Goal: Task Accomplishment & Management: Use online tool/utility

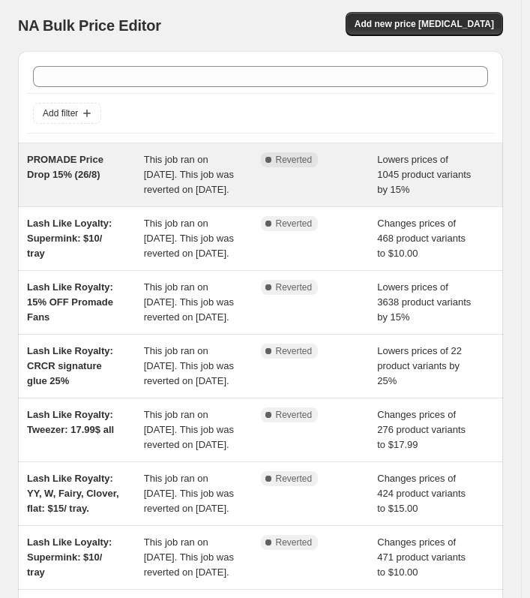
click at [107, 169] on div "PROMADE Price Drop 15% (26/8)" at bounding box center [85, 174] width 117 height 45
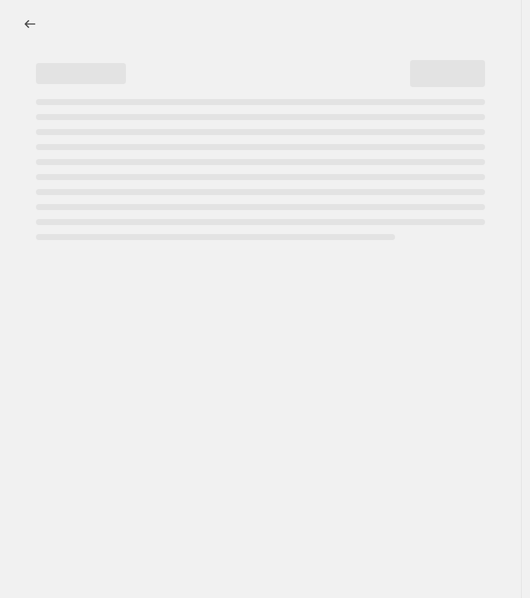
select select "percentage"
select select "tag"
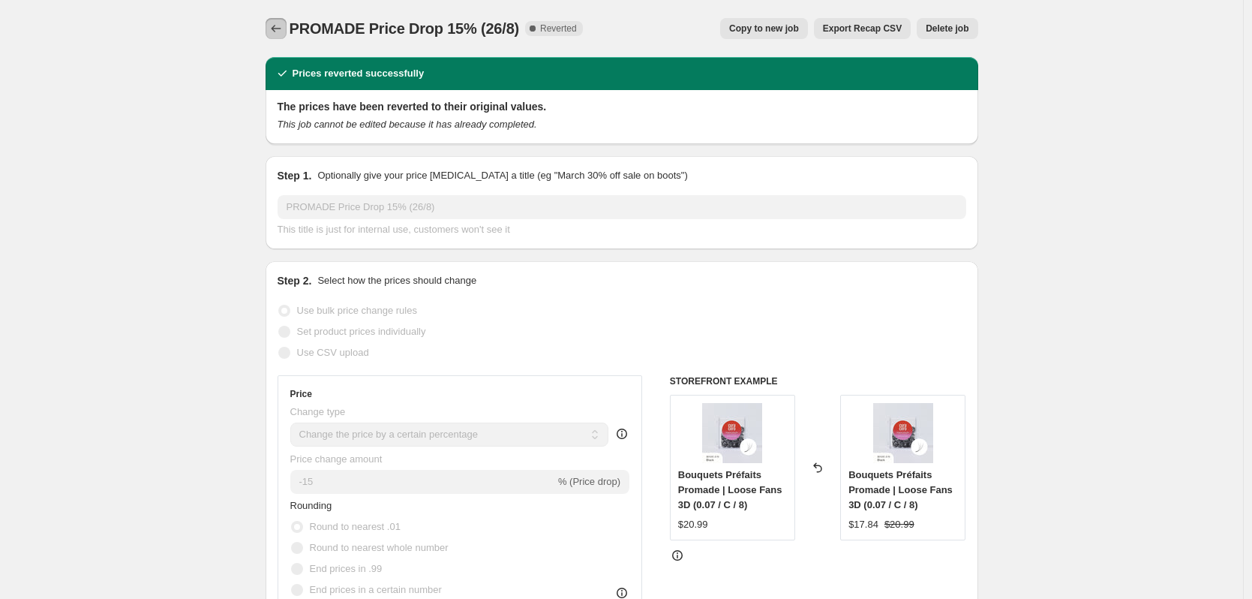
click at [278, 34] on icon "Price change jobs" at bounding box center [276, 28] width 15 height 15
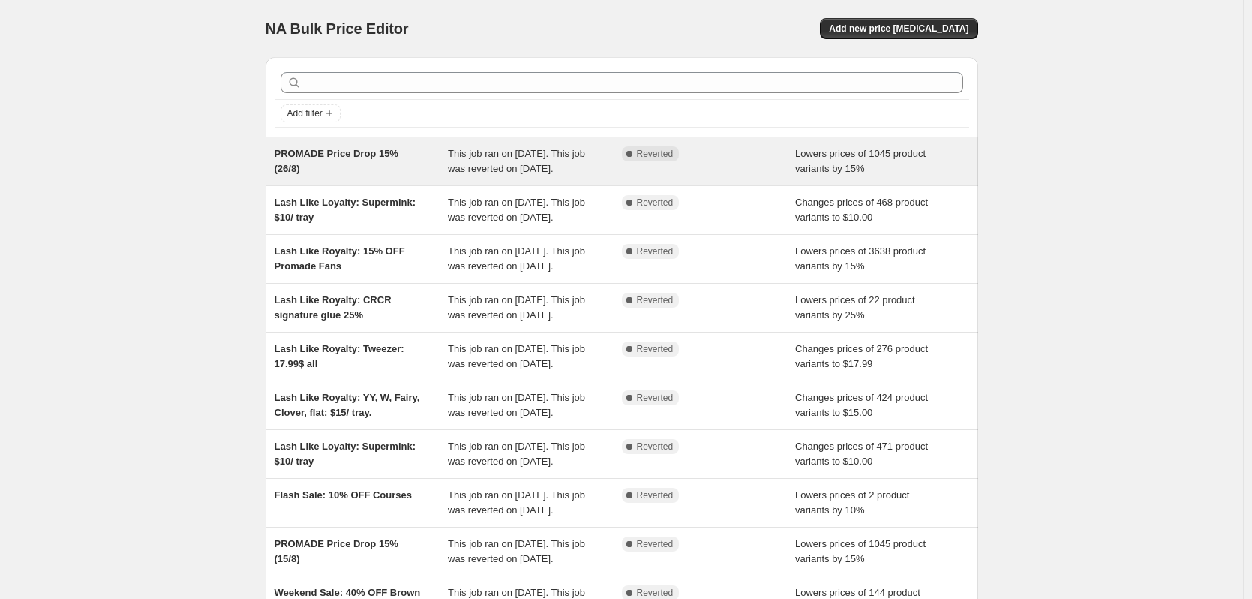
click at [403, 167] on div "PROMADE Price Drop 15% (26/8)" at bounding box center [362, 161] width 174 height 30
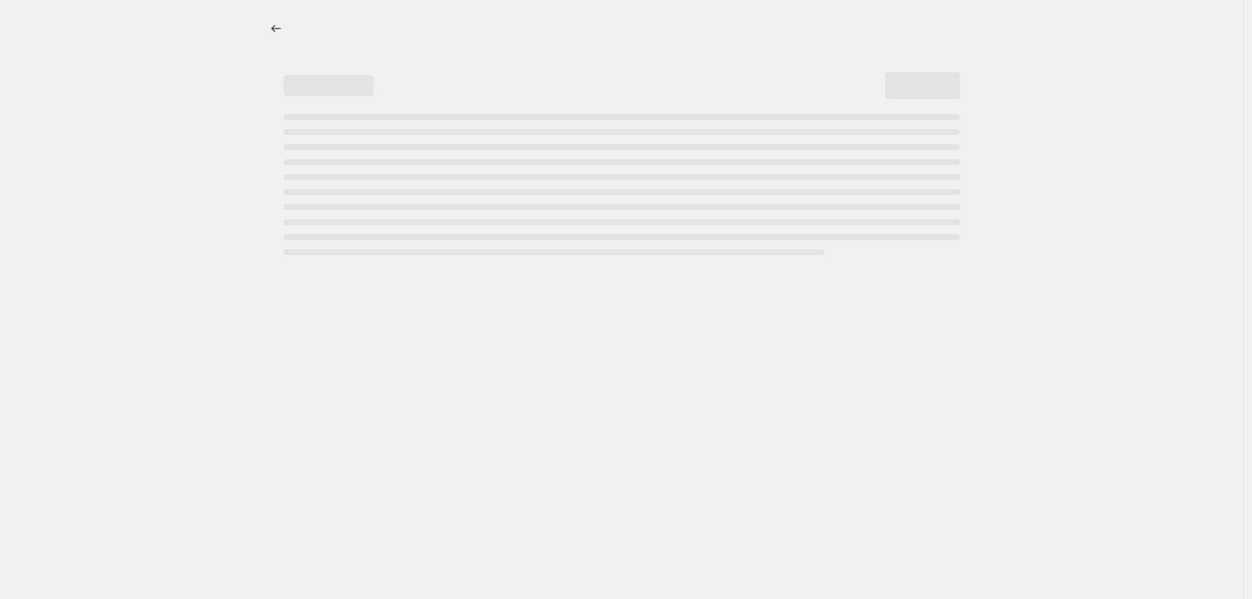
select select "percentage"
select select "tag"
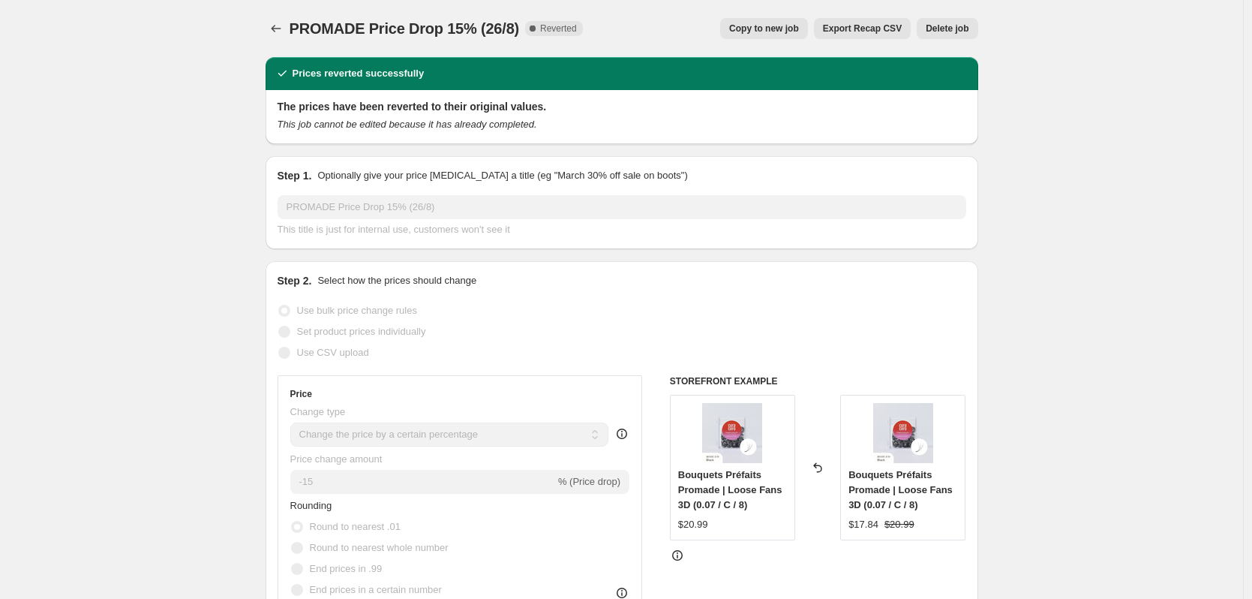
click at [538, 31] on span "Copy to new job" at bounding box center [764, 29] width 70 height 12
select select "percentage"
select select "tag"
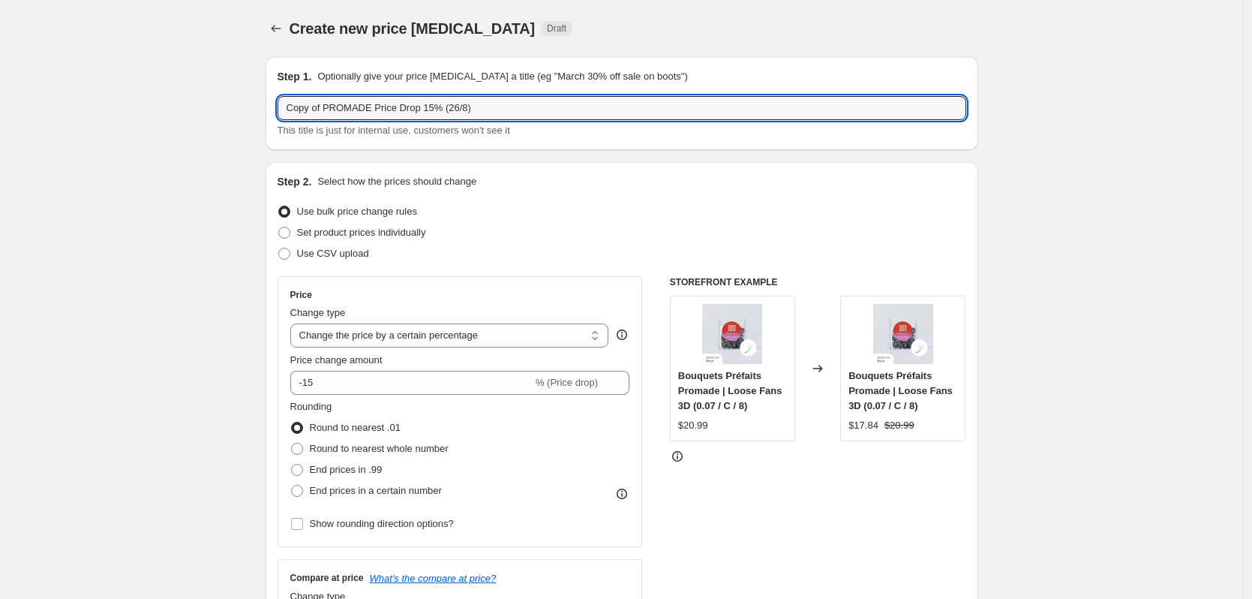
drag, startPoint x: 327, startPoint y: 108, endPoint x: 261, endPoint y: 113, distance: 66.2
drag, startPoint x: 442, startPoint y: 108, endPoint x: 411, endPoint y: 115, distance: 31.5
click at [411, 115] on input "PROMADE Price Drop 15% (26/8)" at bounding box center [622, 108] width 689 height 24
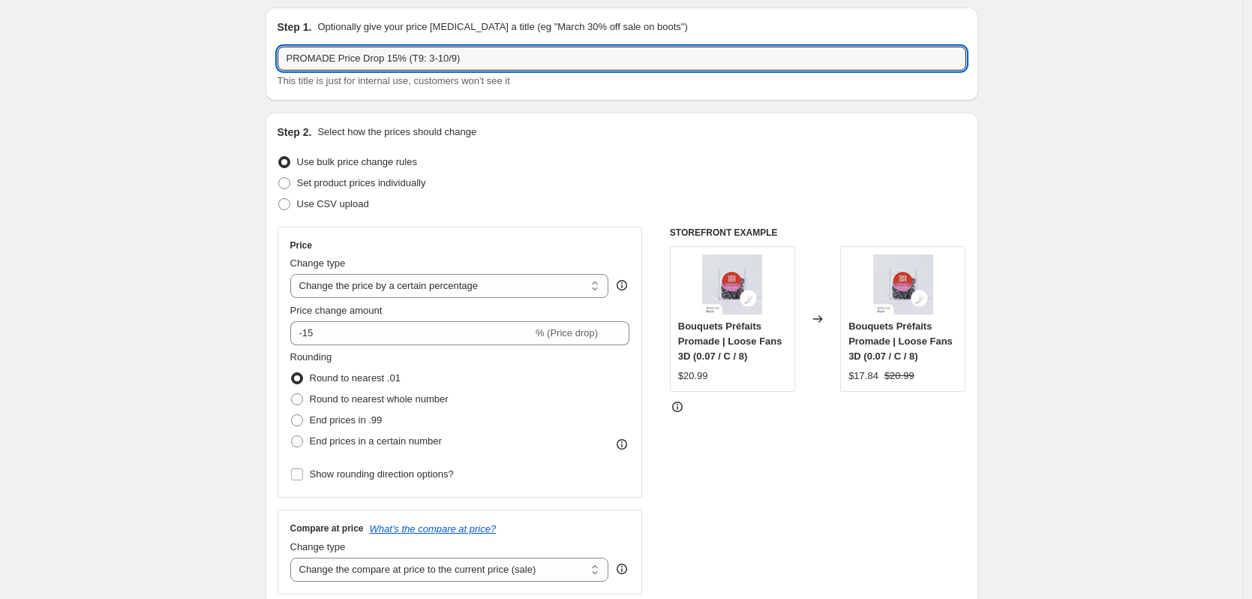
scroll to position [75, 0]
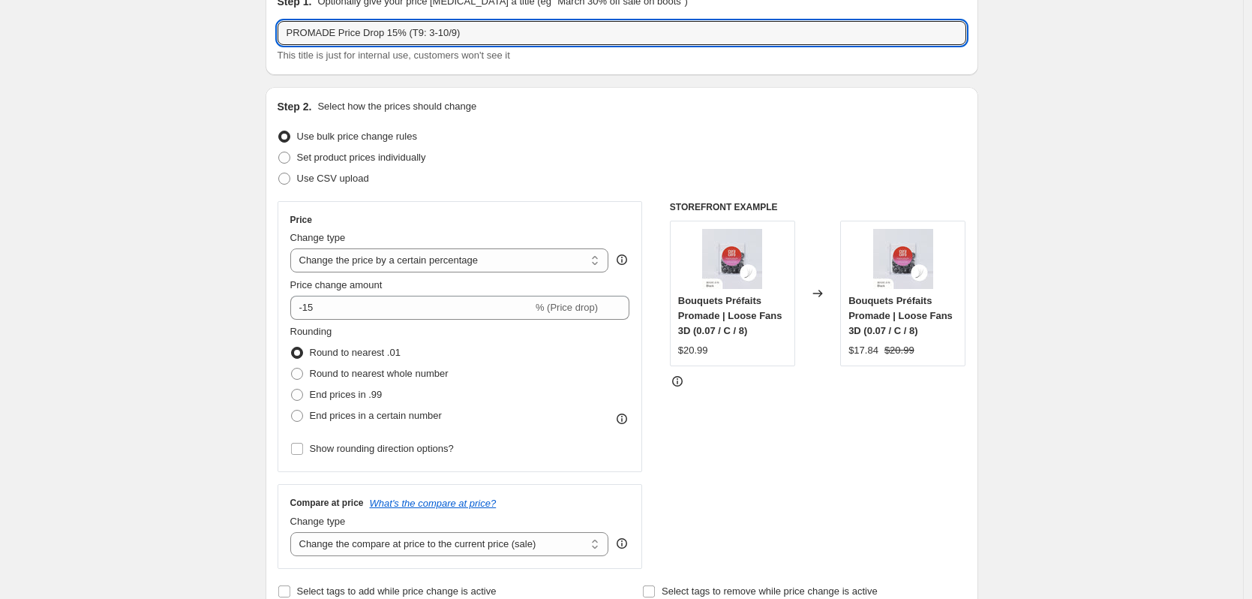
type input "PROMADE Price Drop 15% (T9: 3-10/9)"
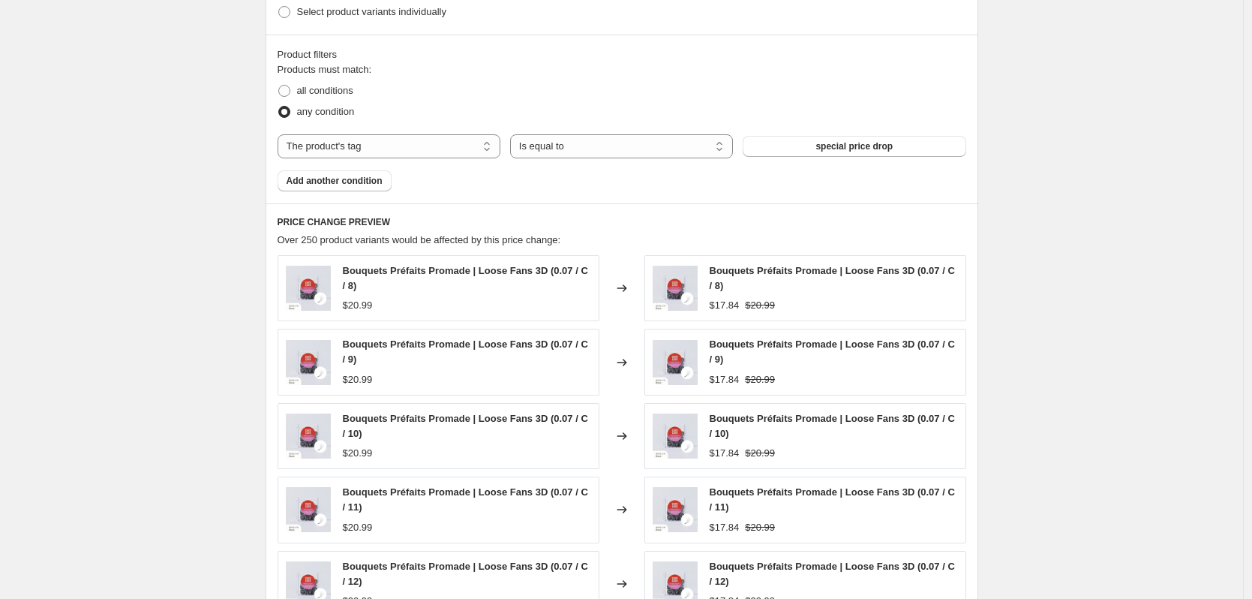
scroll to position [1050, 0]
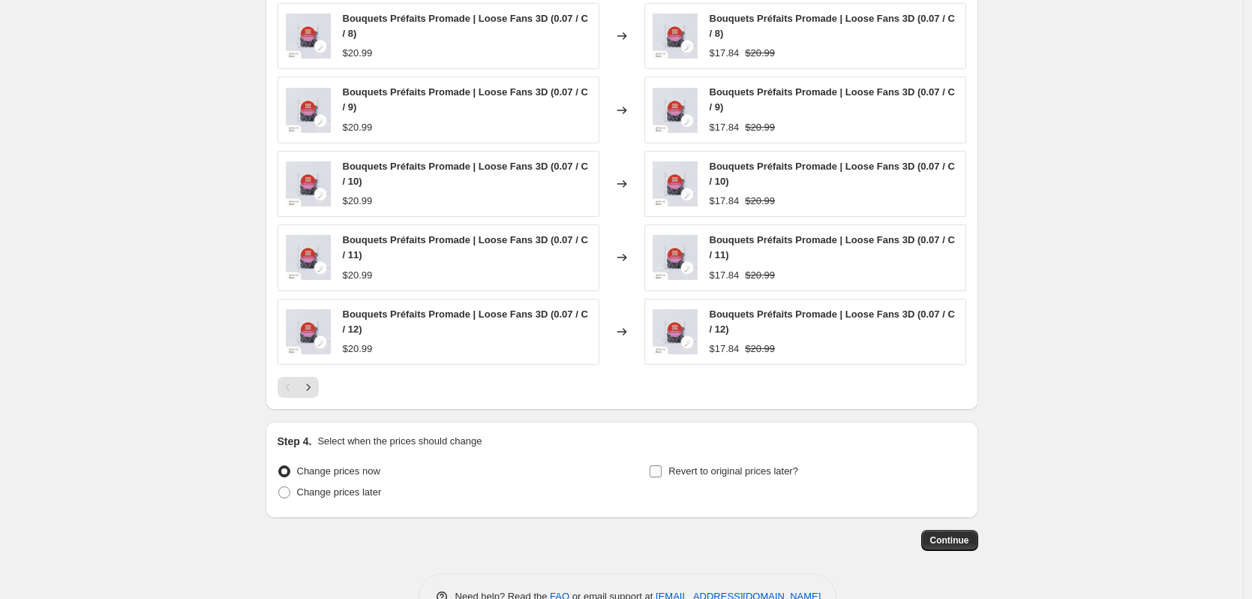
click at [538, 470] on span "Revert to original prices later?" at bounding box center [734, 470] width 130 height 11
click at [538, 470] on input "Revert to original prices later?" at bounding box center [656, 471] width 12 height 12
checkbox input "true"
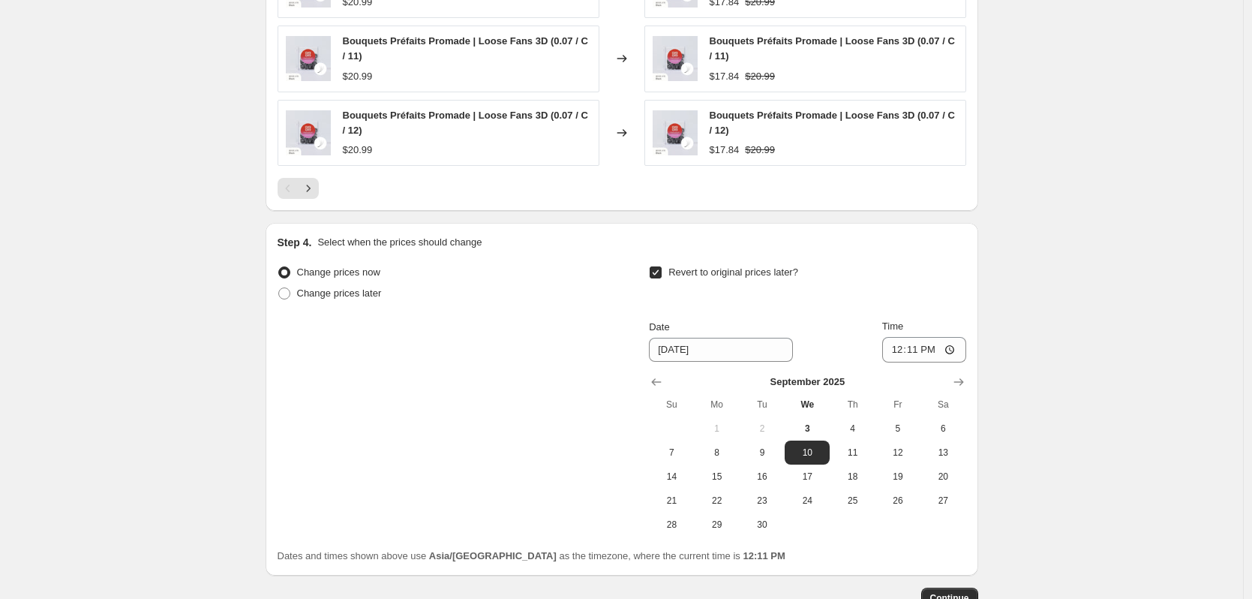
scroll to position [1276, 0]
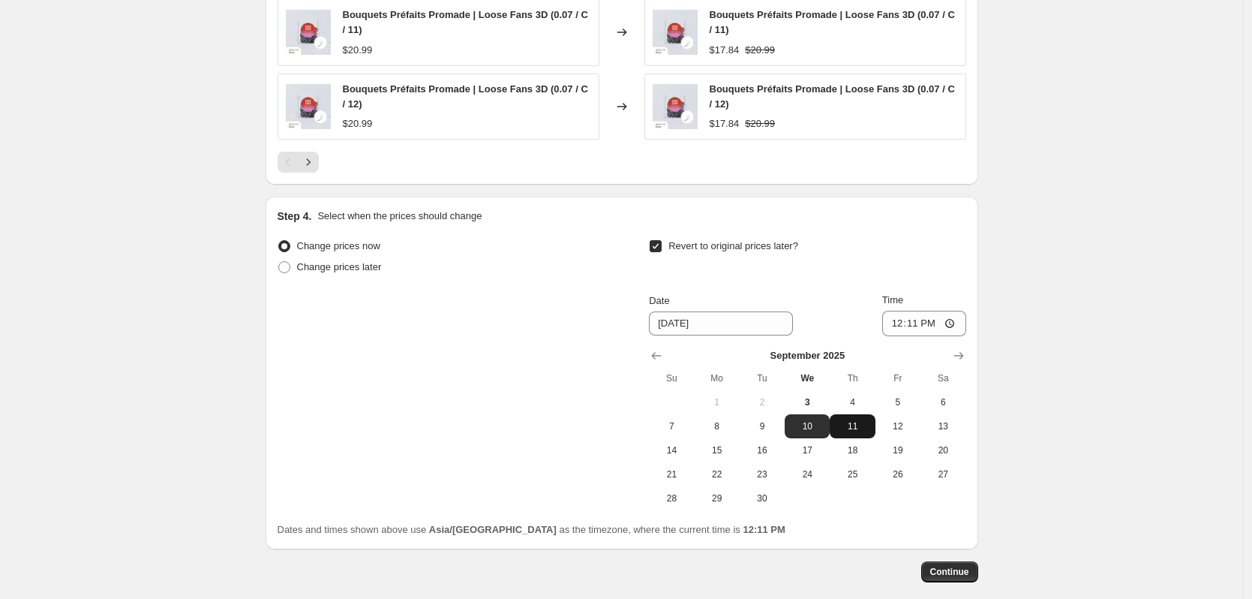
click at [538, 425] on span "11" at bounding box center [852, 426] width 33 height 12
type input "[DATE]"
click at [538, 328] on input "12:11" at bounding box center [924, 324] width 84 height 26
click at [538, 326] on input "00:11" at bounding box center [924, 324] width 84 height 26
click at [538, 323] on input "00:00" at bounding box center [924, 324] width 84 height 26
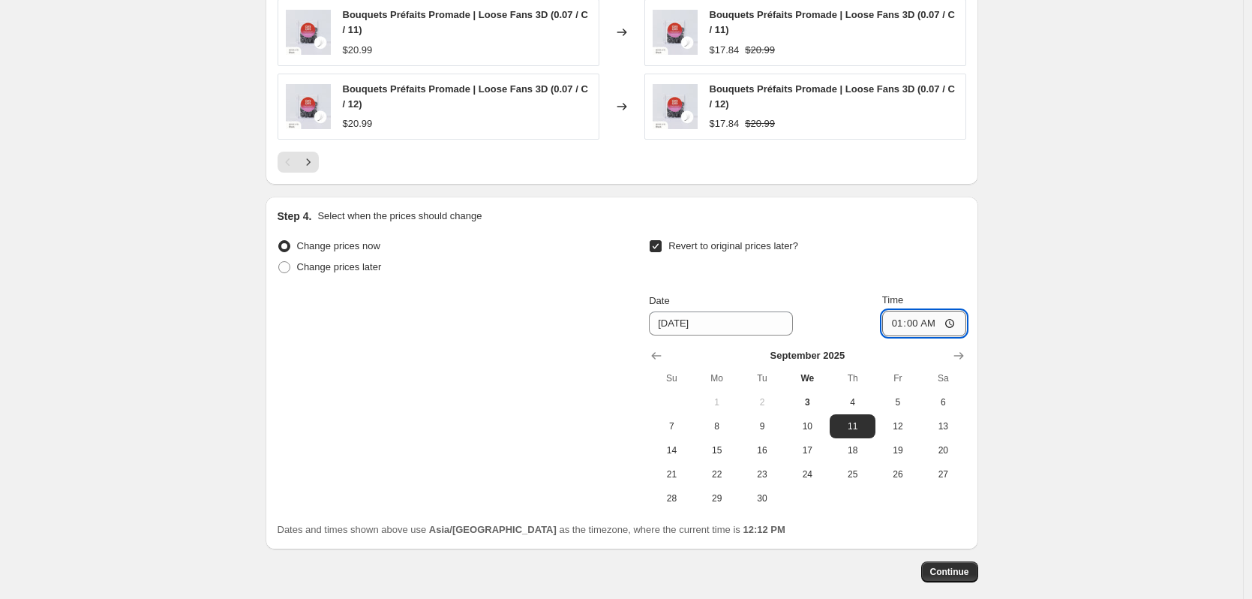
type input "11:00"
click at [538, 565] on button "Continue" at bounding box center [949, 571] width 57 height 21
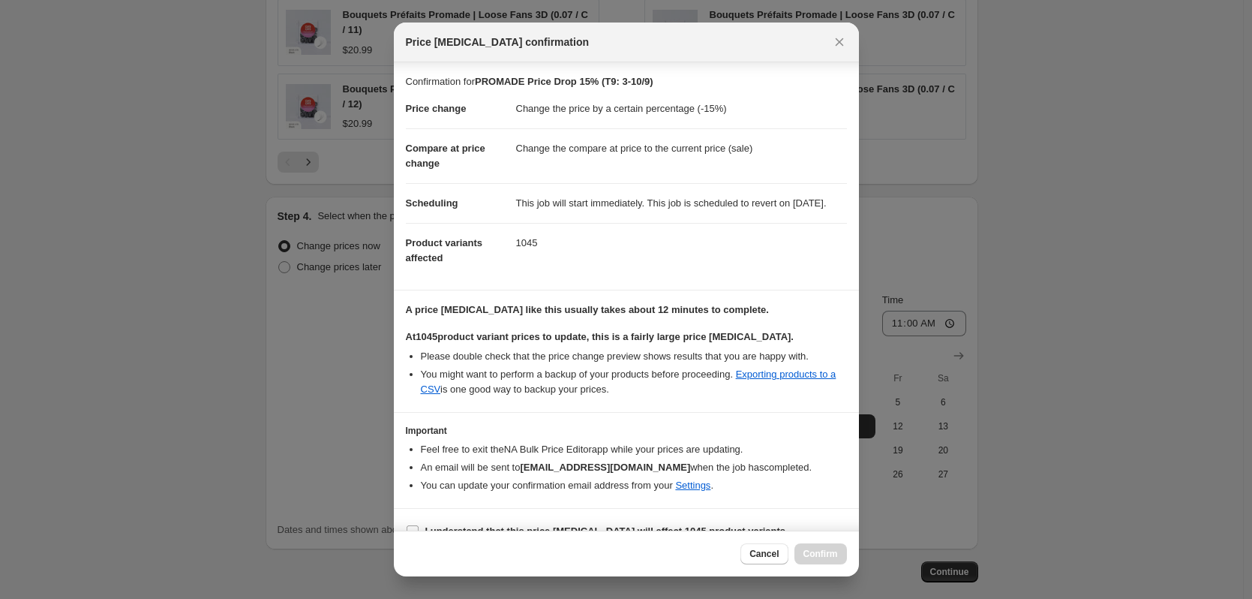
scroll to position [38, 0]
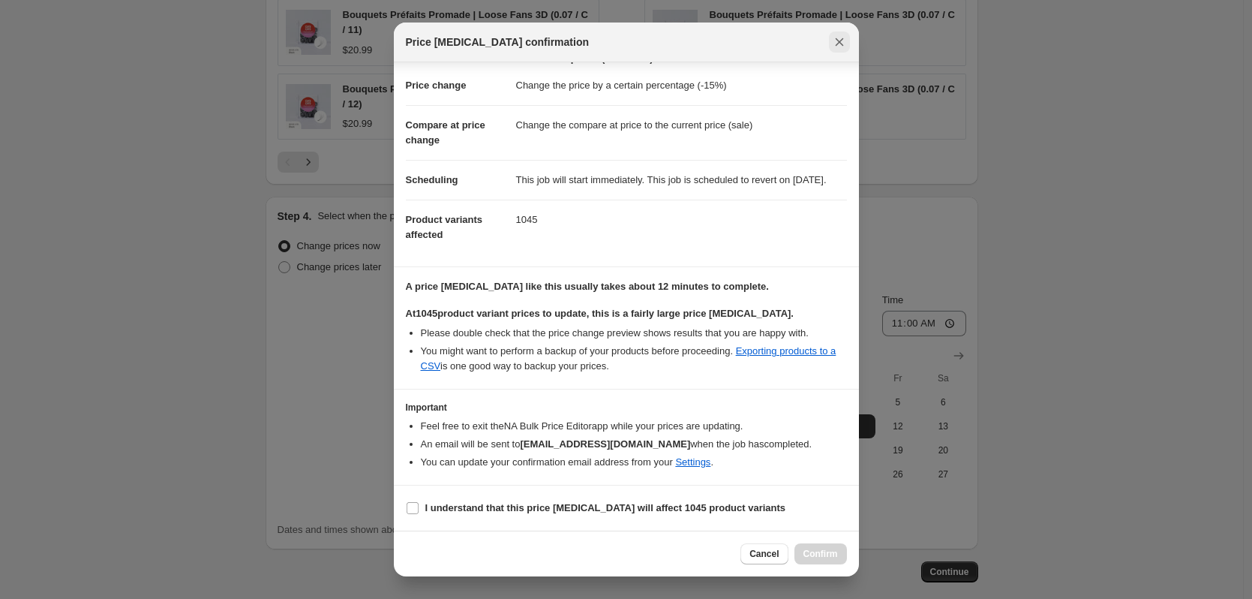
click at [538, 45] on icon "Close" at bounding box center [839, 42] width 8 height 8
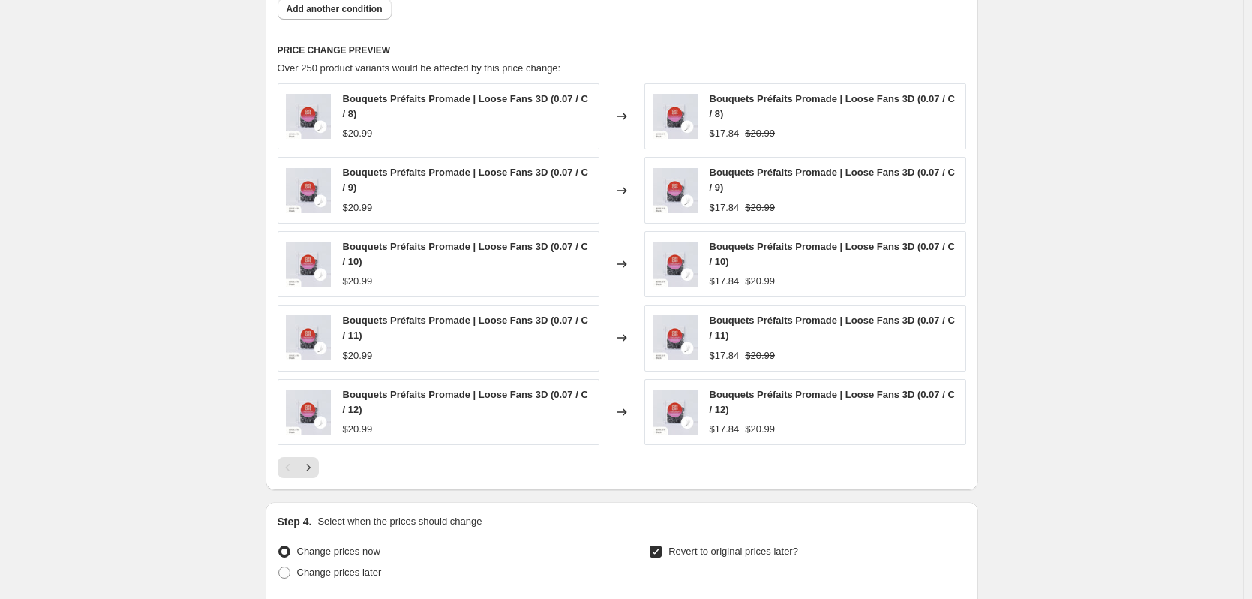
scroll to position [975, 0]
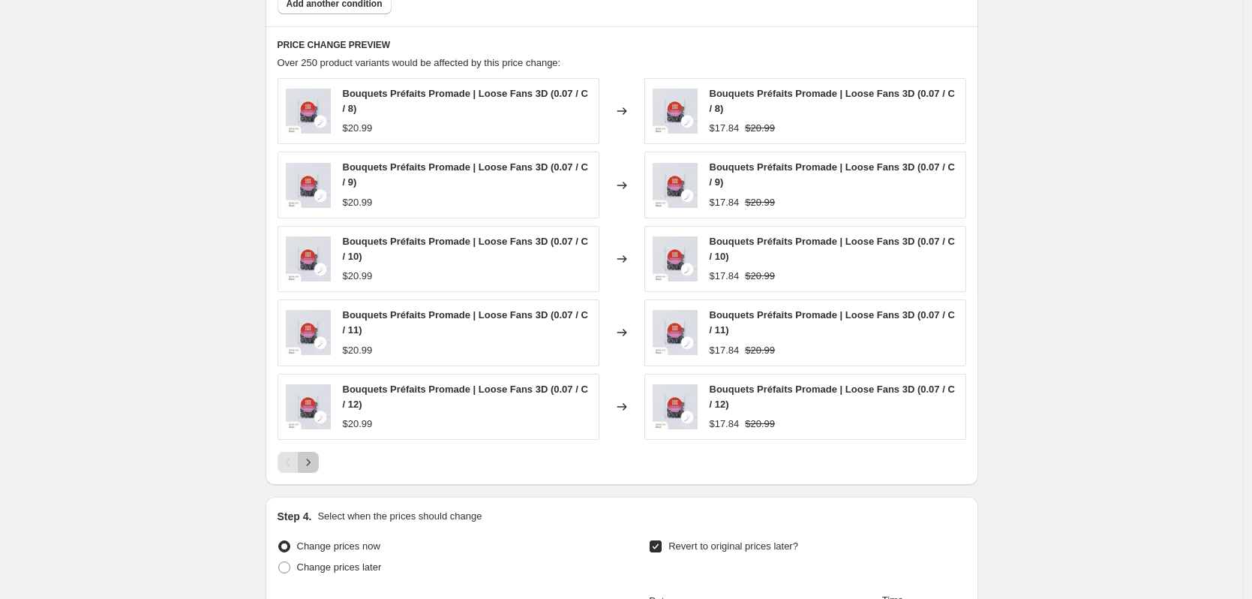
click at [308, 462] on icon "Next" at bounding box center [308, 462] width 15 height 15
click at [311, 463] on icon "Next" at bounding box center [308, 462] width 15 height 15
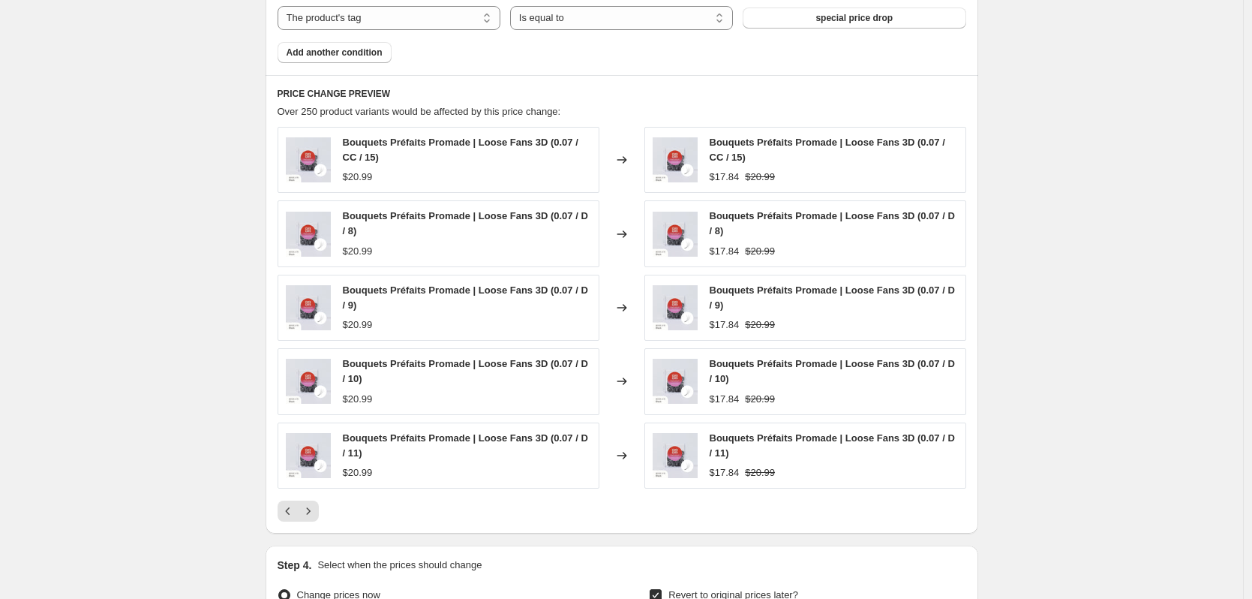
scroll to position [1051, 0]
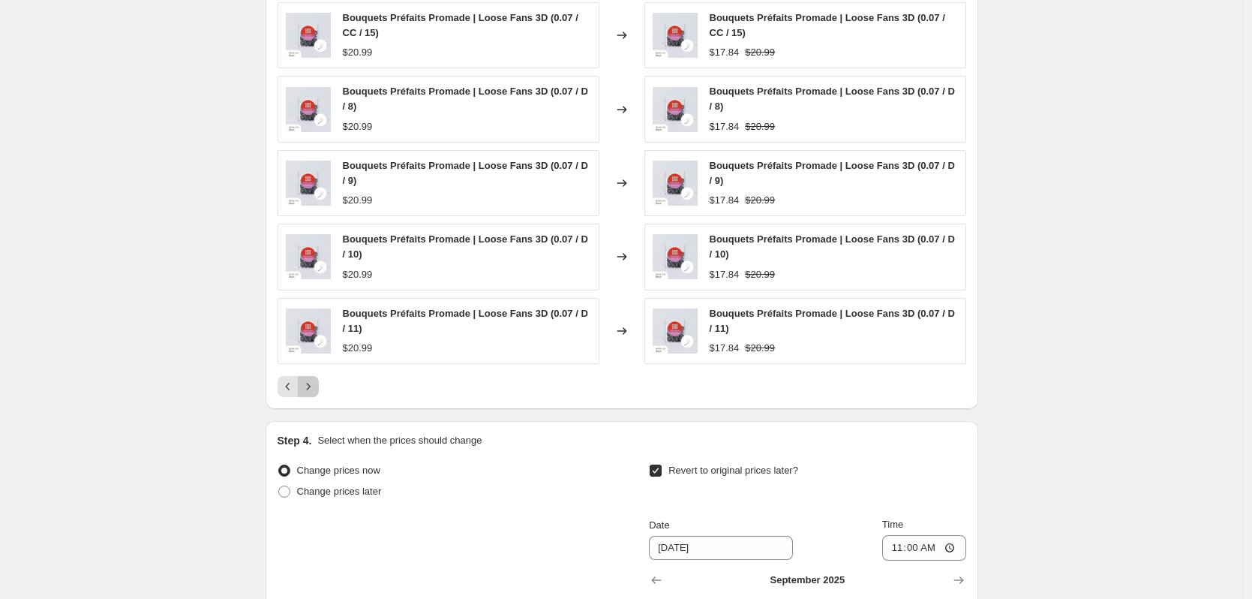
click at [316, 392] on icon "Next" at bounding box center [308, 386] width 15 height 15
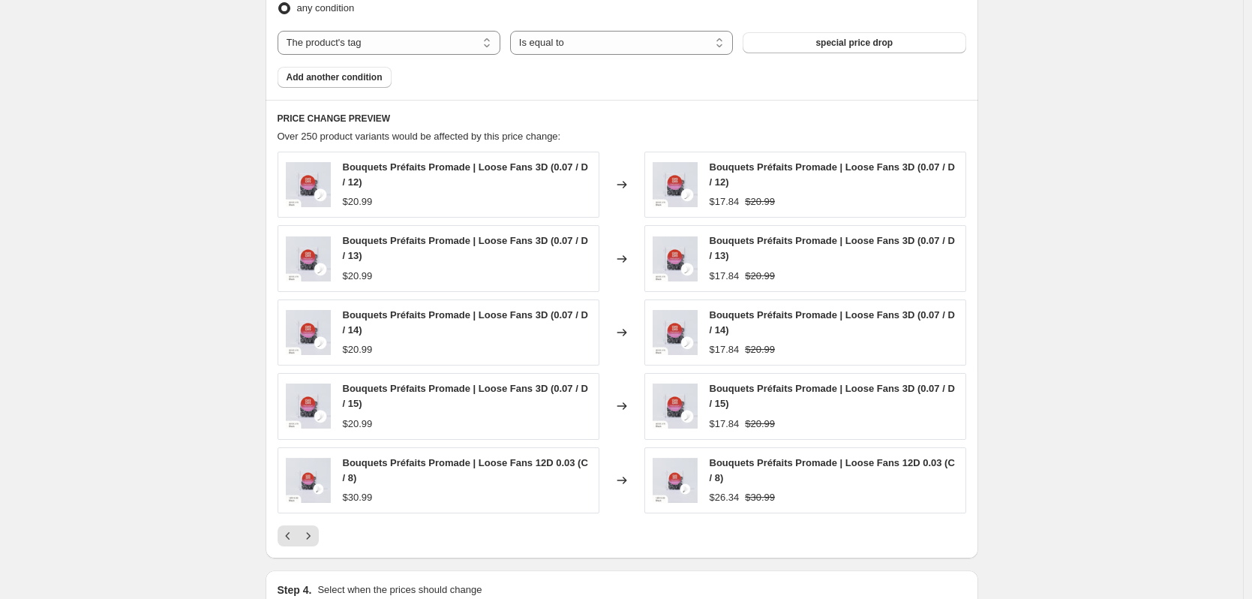
scroll to position [901, 0]
click at [314, 538] on icon "Next" at bounding box center [308, 536] width 15 height 15
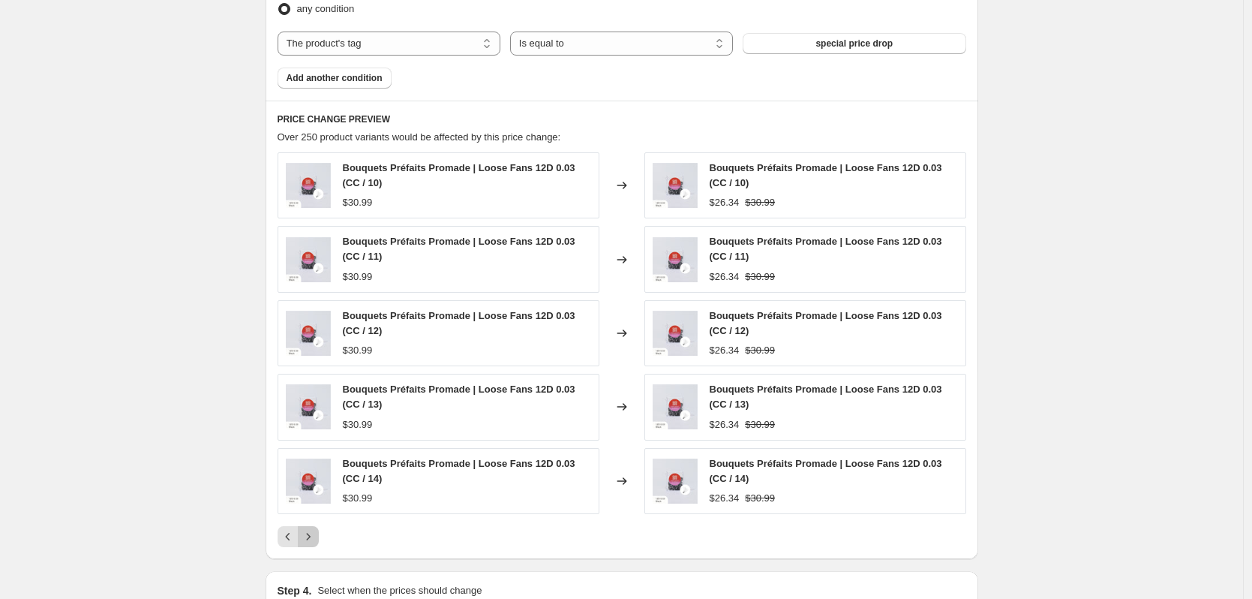
click at [314, 538] on icon "Next" at bounding box center [308, 536] width 15 height 15
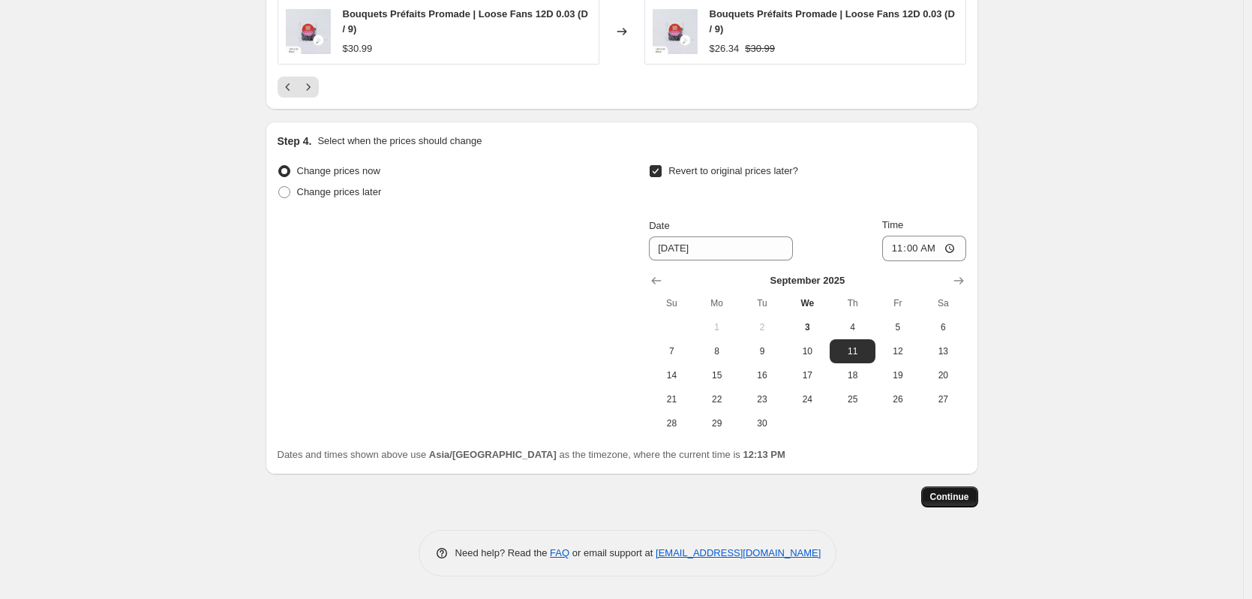
click at [538, 490] on button "Continue" at bounding box center [949, 496] width 57 height 21
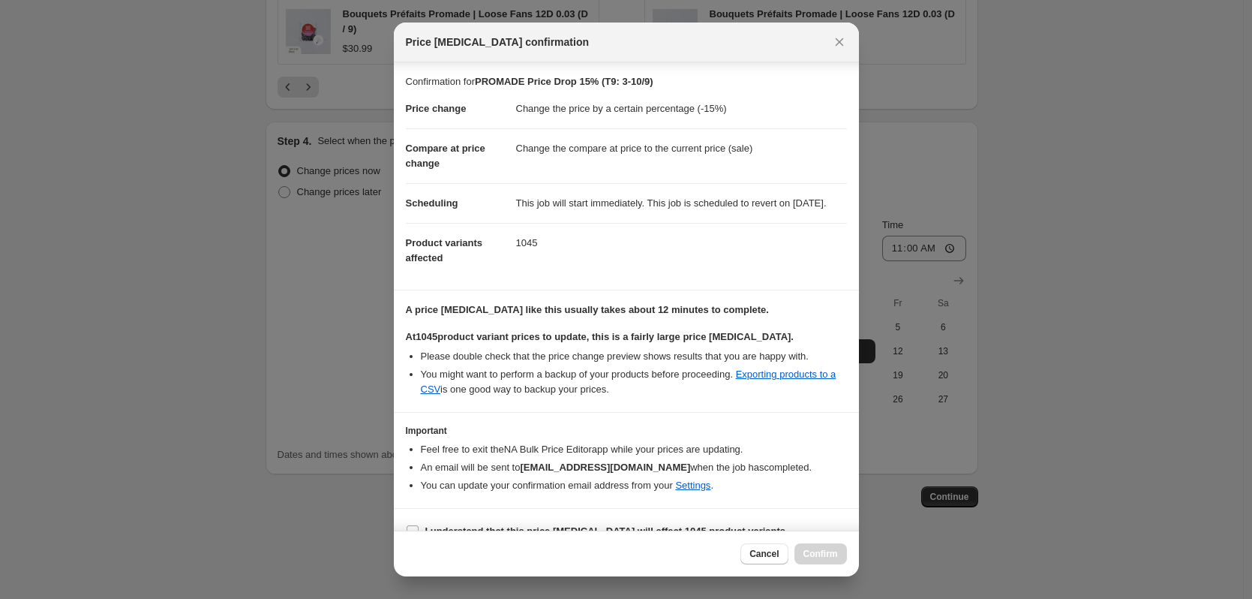
scroll to position [38, 0]
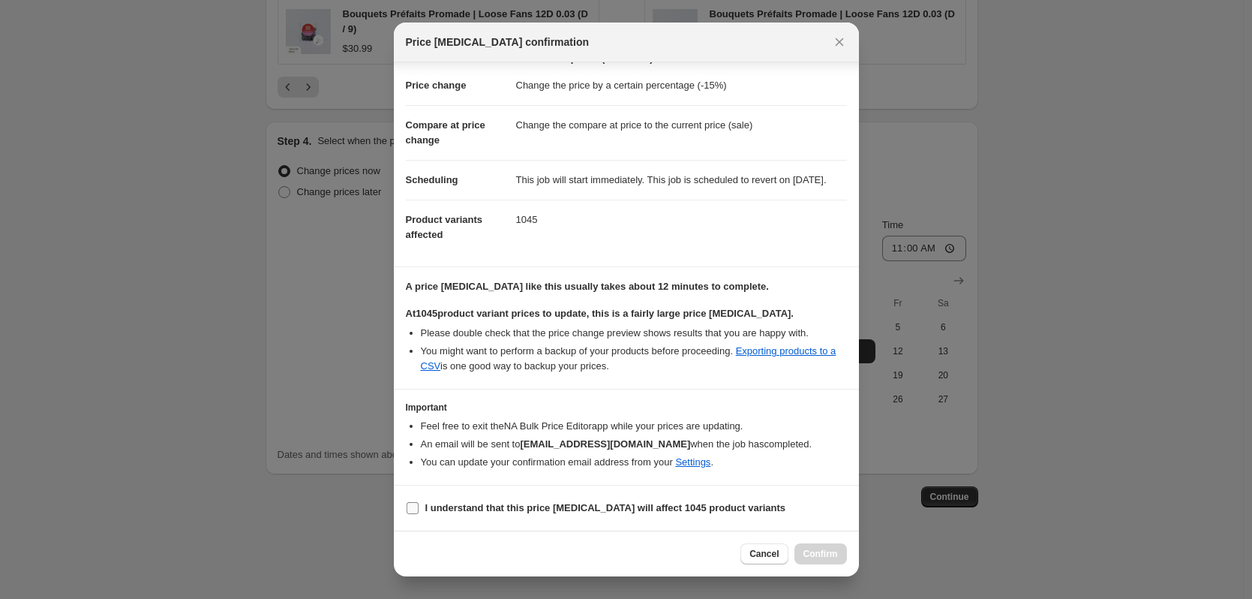
click at [410, 509] on input "I understand that this price [MEDICAL_DATA] will affect 1045 product variants" at bounding box center [413, 508] width 12 height 12
checkbox input "true"
click at [538, 556] on span "Confirm" at bounding box center [821, 554] width 35 height 12
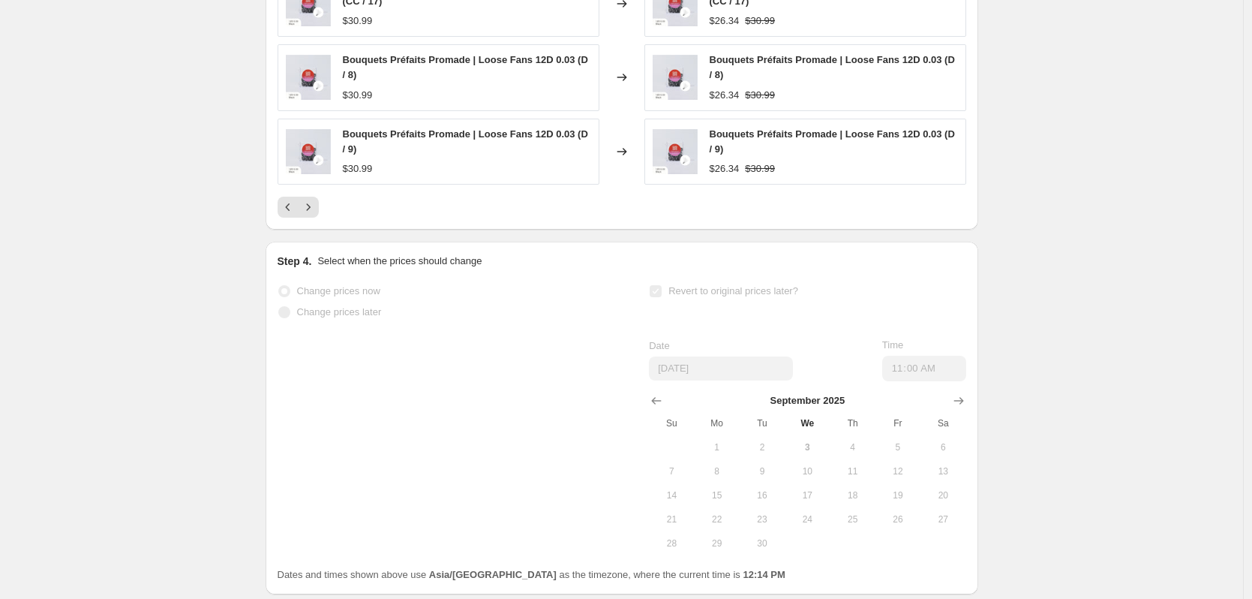
scroll to position [1426, 0]
